Goal: Task Accomplishment & Management: Use online tool/utility

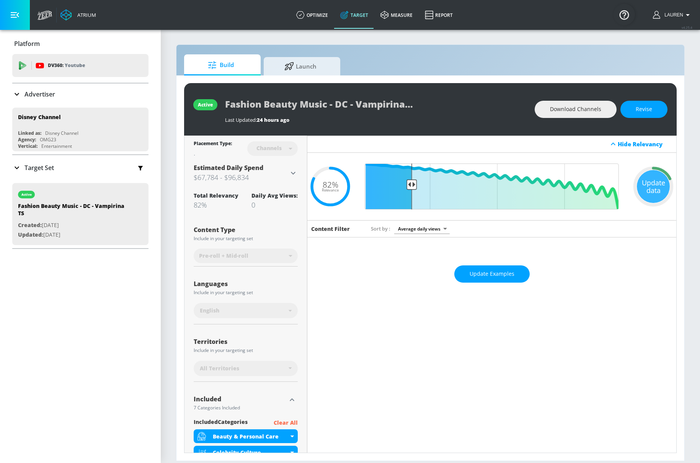
click at [300, 173] on div "Placement Type: Channels channels ​ Estimated Daily Spend $67,784 - $96,834 Act…" at bounding box center [245, 442] width 123 height 615
click at [295, 174] on icon at bounding box center [293, 172] width 9 height 9
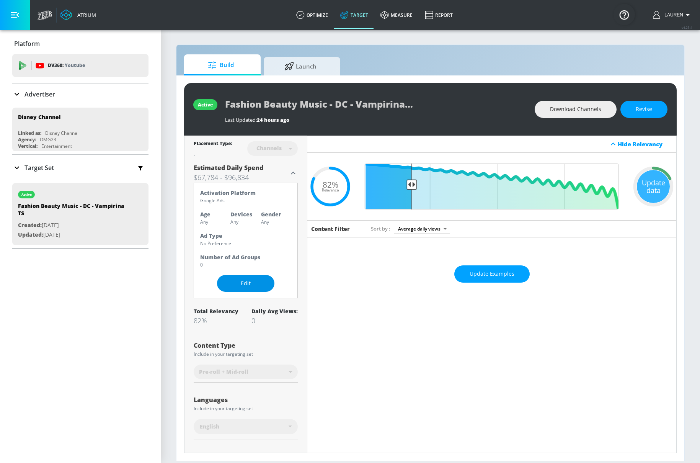
click at [251, 285] on span "Edit" at bounding box center [245, 284] width 27 height 10
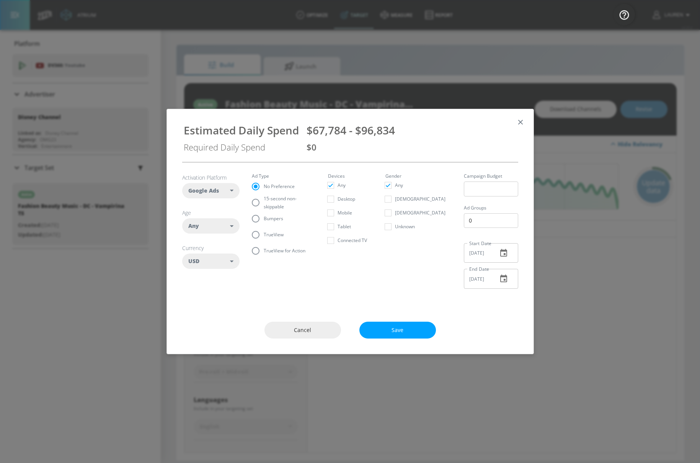
click at [266, 202] on span "15-second non-skippable" at bounding box center [287, 202] width 46 height 16
click at [264, 202] on input "15-second non-skippable" at bounding box center [256, 202] width 16 height 16
radio input "true"
radio input "false"
click at [204, 231] on div "Any" at bounding box center [210, 225] width 57 height 15
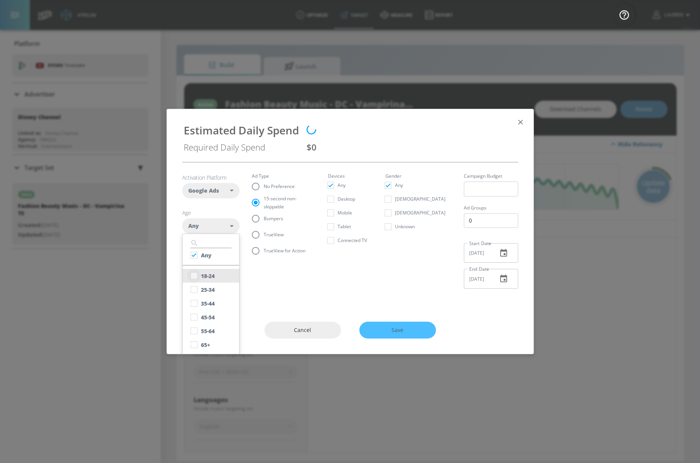
click at [195, 272] on input "checkbox" at bounding box center [194, 276] width 14 height 14
checkbox input "true"
checkbox input "false"
click at [195, 291] on input "checkbox" at bounding box center [194, 289] width 14 height 14
checkbox input "true"
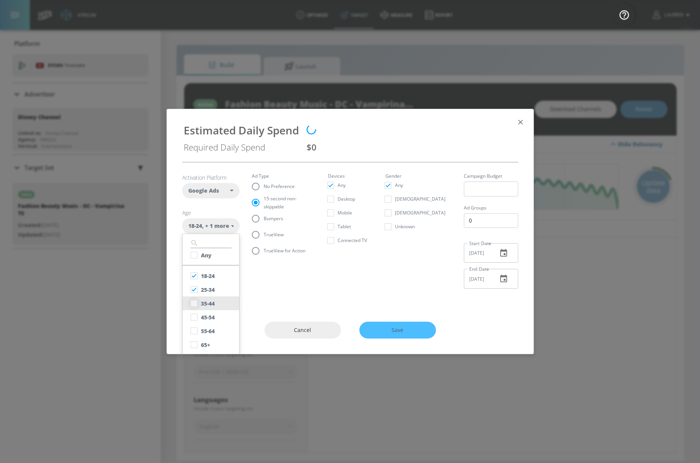
click at [195, 303] on input "checkbox" at bounding box center [194, 303] width 14 height 14
checkbox input "true"
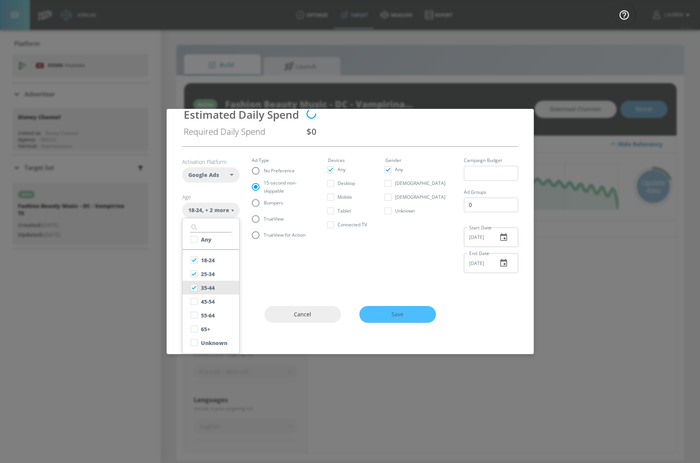
scroll to position [15, 0]
click at [196, 298] on input "checkbox" at bounding box center [194, 302] width 14 height 14
checkbox input "true"
click at [196, 315] on input "checkbox" at bounding box center [194, 316] width 14 height 14
checkbox input "true"
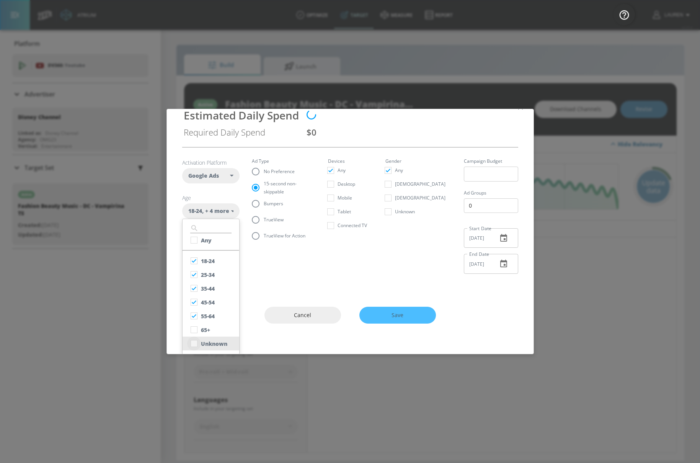
click at [196, 336] on input "checkbox" at bounding box center [194, 343] width 14 height 14
checkbox input "true"
click at [198, 238] on input "checkbox" at bounding box center [194, 240] width 14 height 14
checkbox input "true"
checkbox input "false"
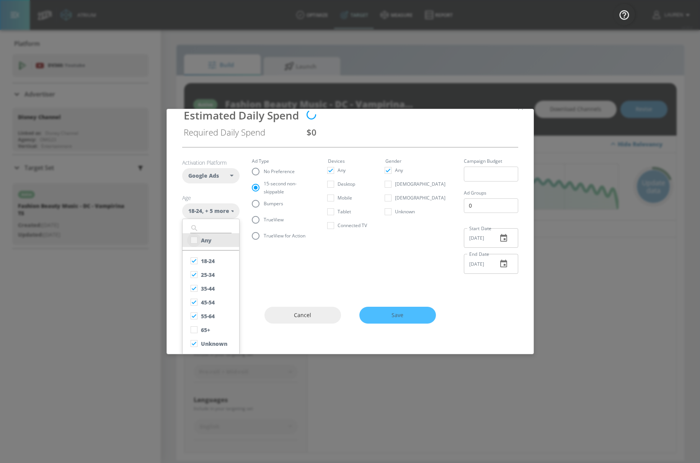
checkbox input "false"
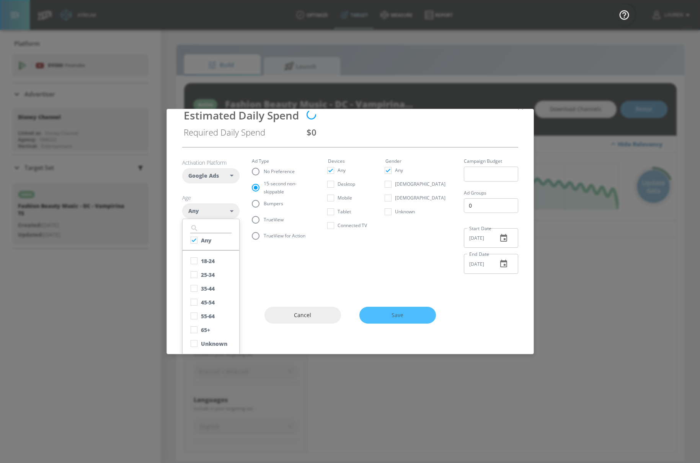
click at [361, 264] on section "Activation Platform Google Ads DV360 Google Ads Age Any ​ Any 18-24 25-34 35-44…" at bounding box center [350, 213] width 336 height 132
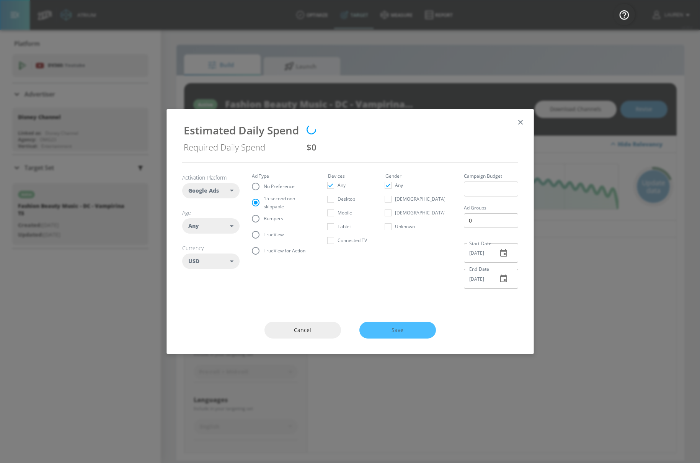
scroll to position [0, 0]
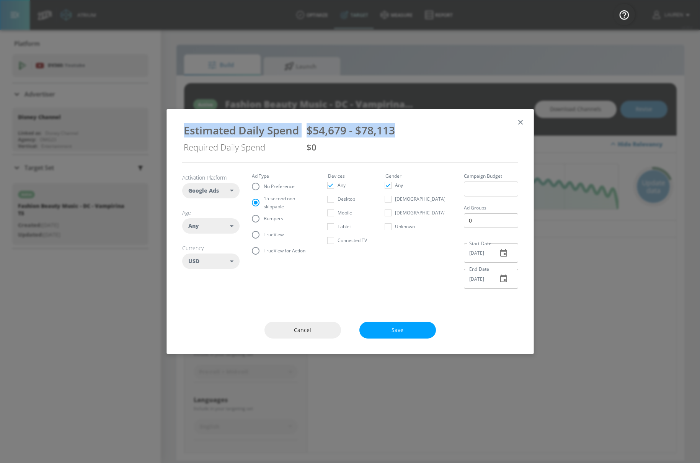
drag, startPoint x: 406, startPoint y: 133, endPoint x: 238, endPoint y: 122, distance: 168.4
click at [238, 122] on div "Estimated Daily Spend $54,679 - $78,113 Required Daily Spend $0" at bounding box center [350, 135] width 348 height 41
copy div "Estimated Daily Spend $54,679 - $78,113"
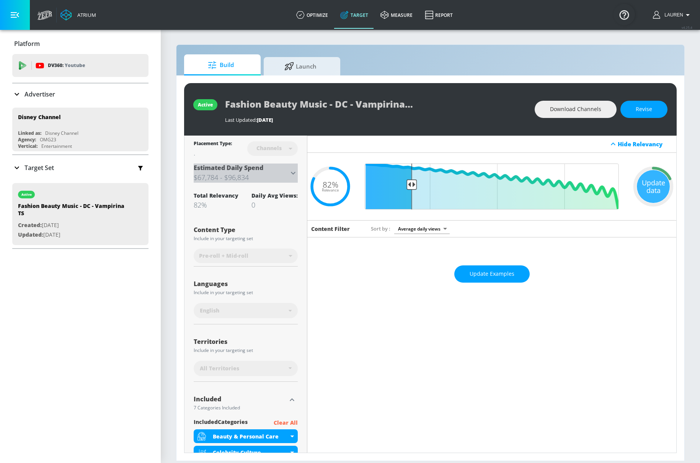
click at [295, 174] on icon at bounding box center [293, 172] width 9 height 9
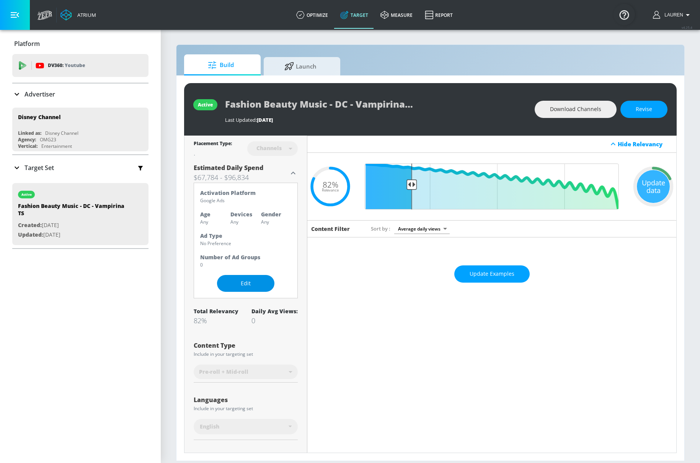
click at [239, 284] on span "Edit" at bounding box center [245, 284] width 27 height 10
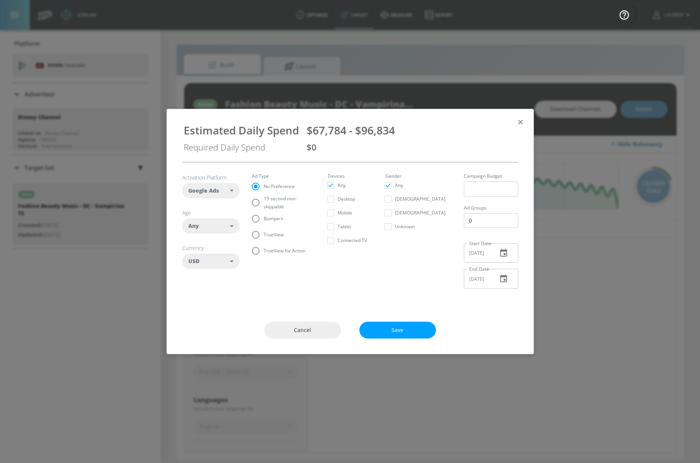
click at [289, 201] on span "15-second non-skippable" at bounding box center [287, 202] width 46 height 16
click at [264, 201] on input "15-second non-skippable" at bounding box center [256, 202] width 16 height 16
radio input "true"
radio input "false"
click at [223, 227] on div "Any" at bounding box center [209, 226] width 42 height 8
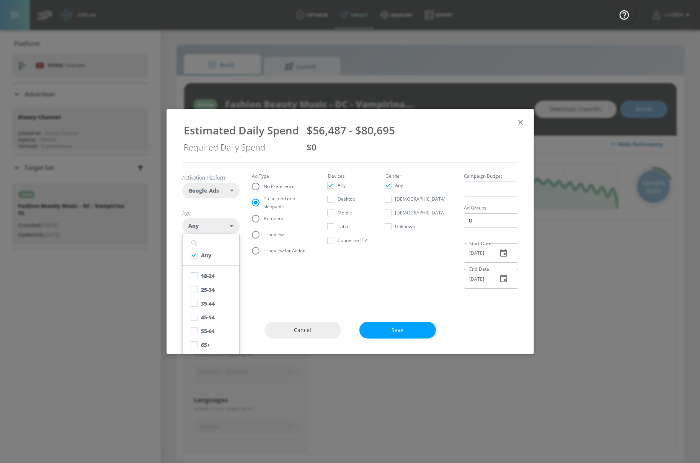
click at [343, 302] on div "Activation Platform Google Ads DV360 Google Ads Age Any ​ Any 18-24 25-34 35-44…" at bounding box center [350, 234] width 367 height 144
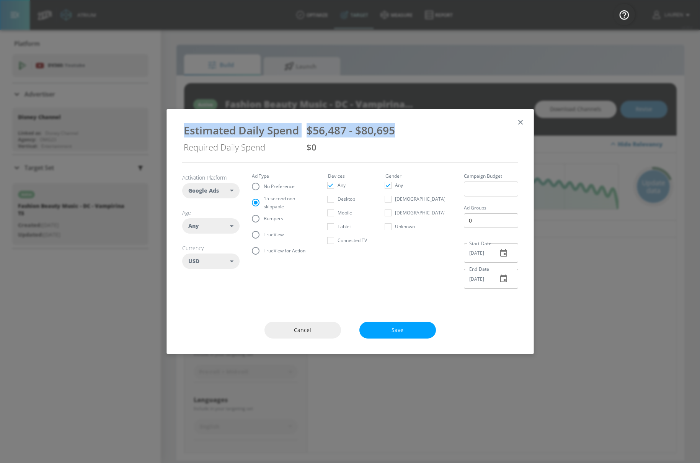
drag, startPoint x: 397, startPoint y: 129, endPoint x: 248, endPoint y: 119, distance: 149.2
click at [248, 119] on div "Estimated Daily Spend $56,487 - $80,695 Required Daily Spend $0" at bounding box center [350, 135] width 348 height 41
copy div "Estimated Daily Spend $56,487 - $80,695"
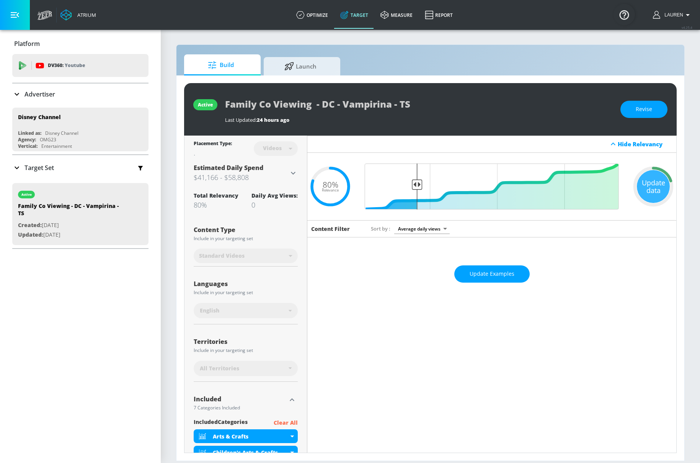
click at [299, 167] on div "Placement Type: Videos videos ​ Estimated Daily Spend $41,166 - $58,808 Activat…" at bounding box center [245, 434] width 123 height 599
click at [284, 177] on h3 "$41,166 - $58,808" at bounding box center [241, 177] width 95 height 11
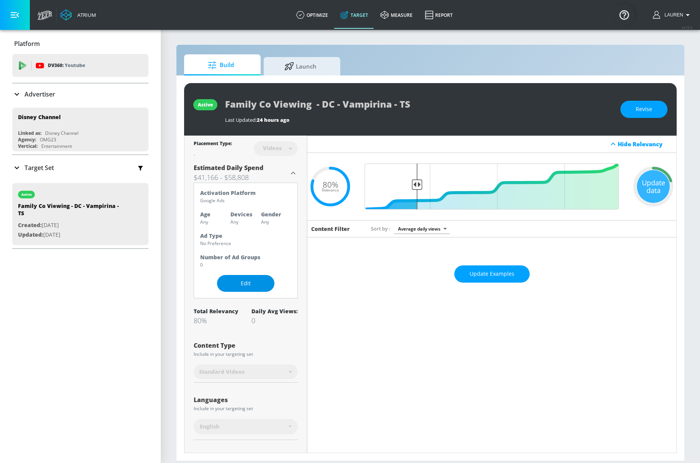
click at [246, 284] on span "Edit" at bounding box center [245, 284] width 27 height 10
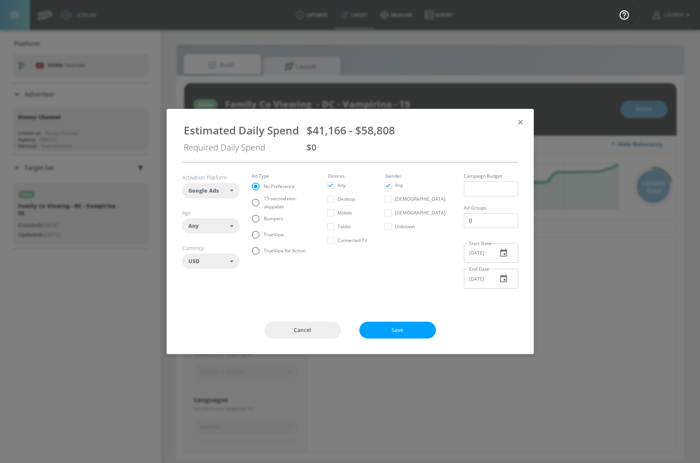
click at [276, 204] on span "15-second non-skippable" at bounding box center [287, 202] width 46 height 16
click at [264, 204] on input "15-second non-skippable" at bounding box center [256, 202] width 16 height 16
radio input "true"
radio input "false"
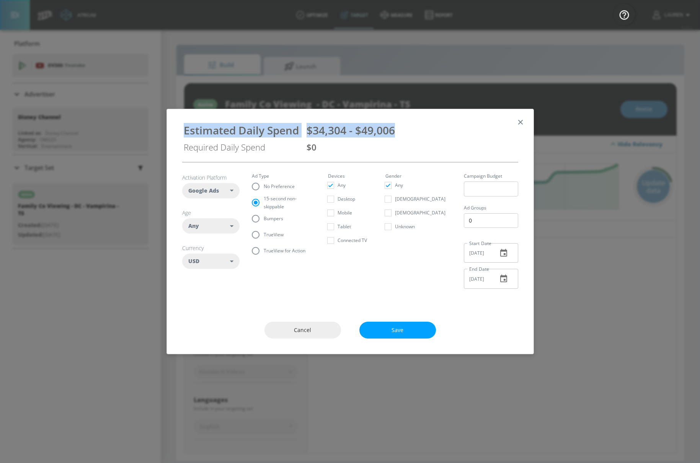
drag, startPoint x: 400, startPoint y: 130, endPoint x: 229, endPoint y: 120, distance: 171.8
click at [228, 121] on div "Estimated Daily Spend $34,304 - $49,006 Required Daily Spend $0" at bounding box center [350, 135] width 348 height 41
copy div "Estimated Daily Spend $34,304 - $49,006"
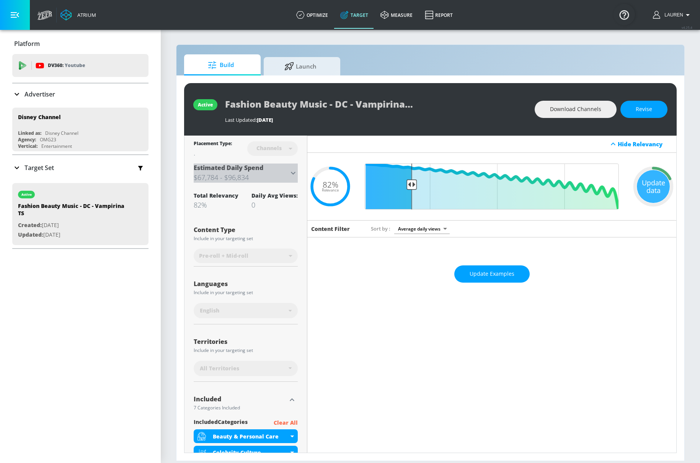
click at [292, 171] on icon at bounding box center [293, 172] width 9 height 9
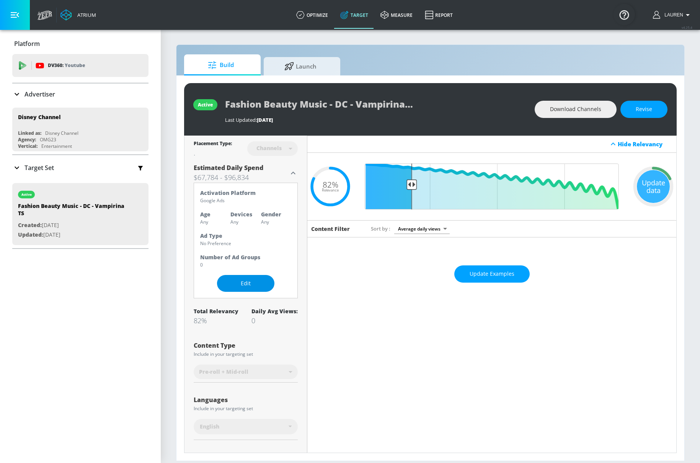
click at [236, 286] on span "Edit" at bounding box center [245, 284] width 27 height 10
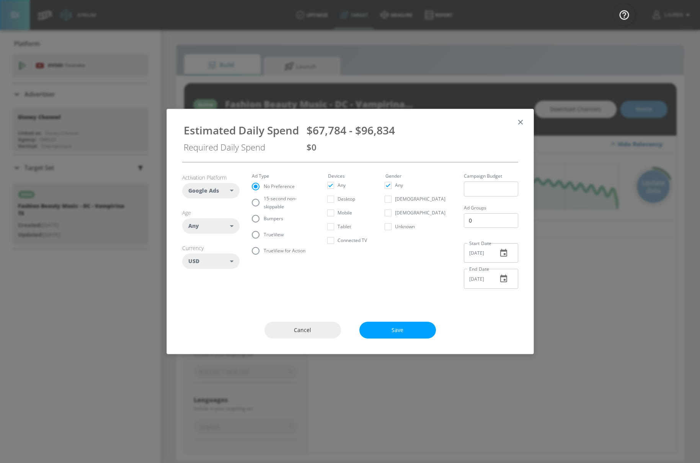
click at [266, 233] on span "TrueView" at bounding box center [274, 234] width 20 height 8
click at [264, 233] on input "TrueView" at bounding box center [256, 235] width 16 height 16
radio input "true"
radio input "false"
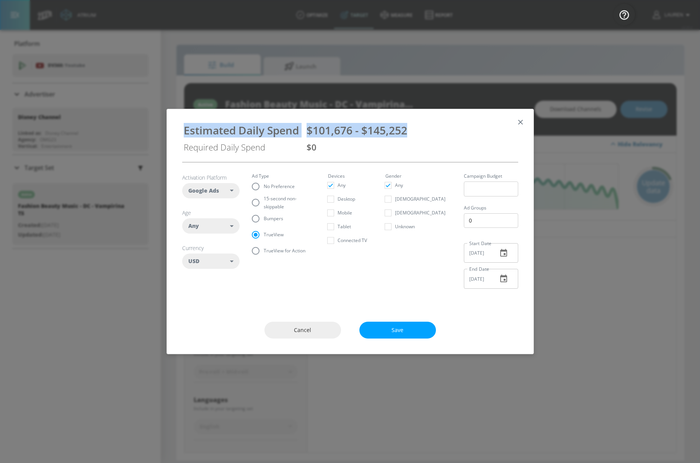
drag, startPoint x: 422, startPoint y: 133, endPoint x: 176, endPoint y: 136, distance: 246.5
click at [176, 136] on div "Estimated Daily Spend $101,676 - $145,252 Required Daily Spend $0" at bounding box center [350, 135] width 348 height 41
copy div "Estimated Daily Spend $101,676 - $145,252"
click at [315, 328] on span "Cancel" at bounding box center [303, 330] width 46 height 10
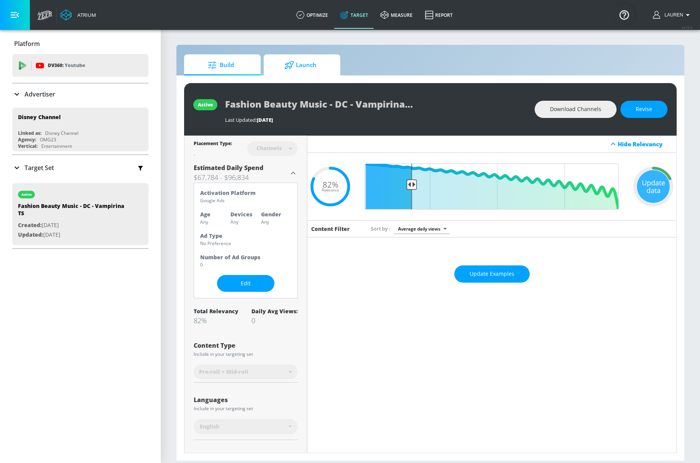
click at [305, 67] on span "Launch" at bounding box center [300, 65] width 58 height 18
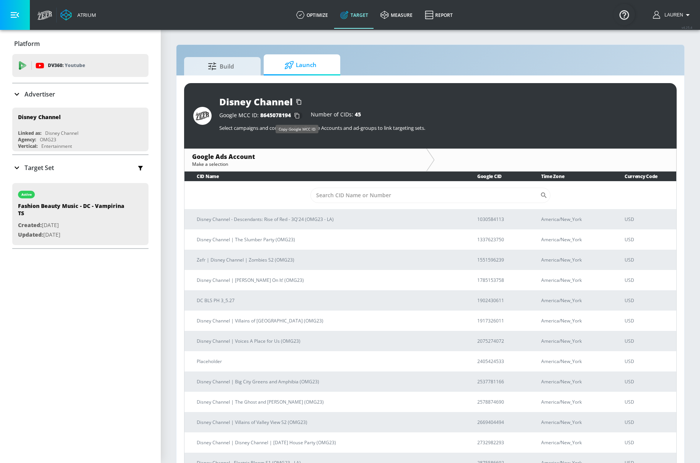
click at [297, 115] on icon "button" at bounding box center [297, 115] width 12 height 12
